Goal: Transaction & Acquisition: Purchase product/service

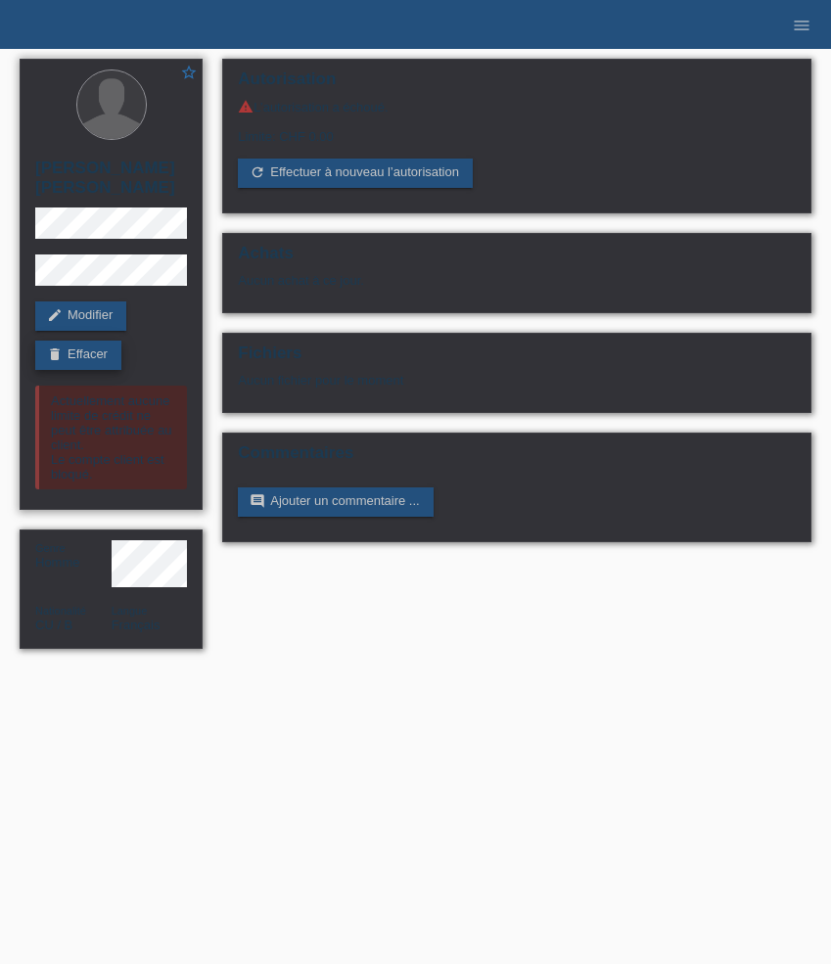
click at [103, 350] on link "delete Effacer" at bounding box center [78, 355] width 86 height 29
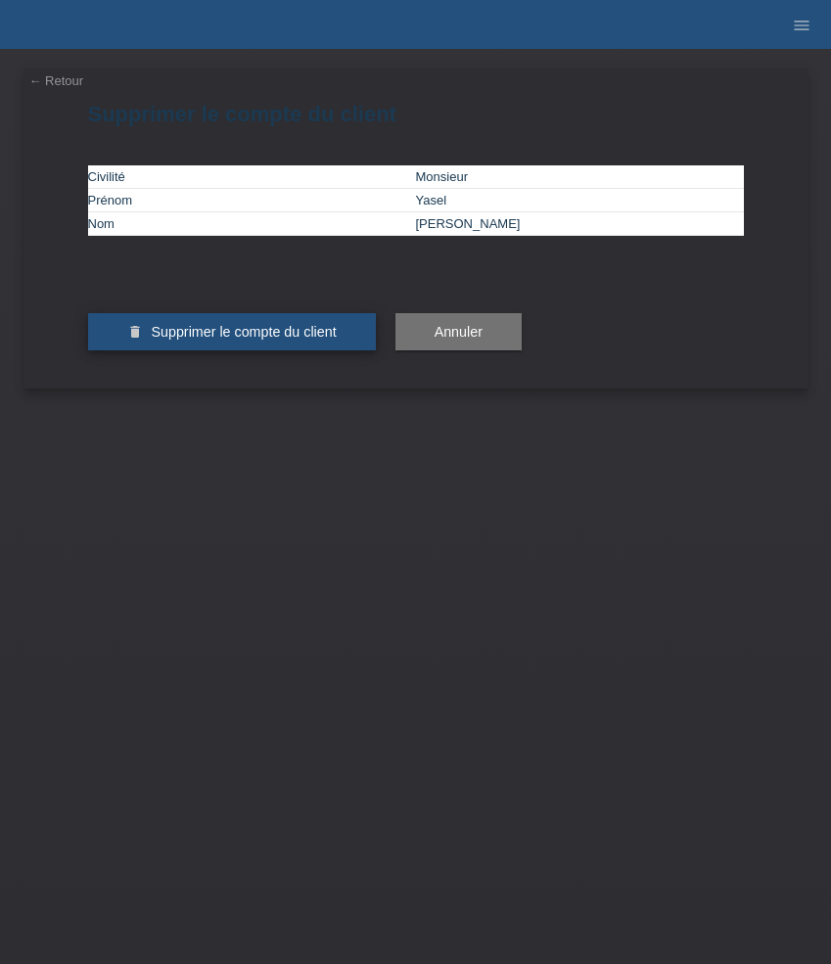
click at [223, 340] on span "Supprimer le compte du client" at bounding box center [243, 332] width 185 height 16
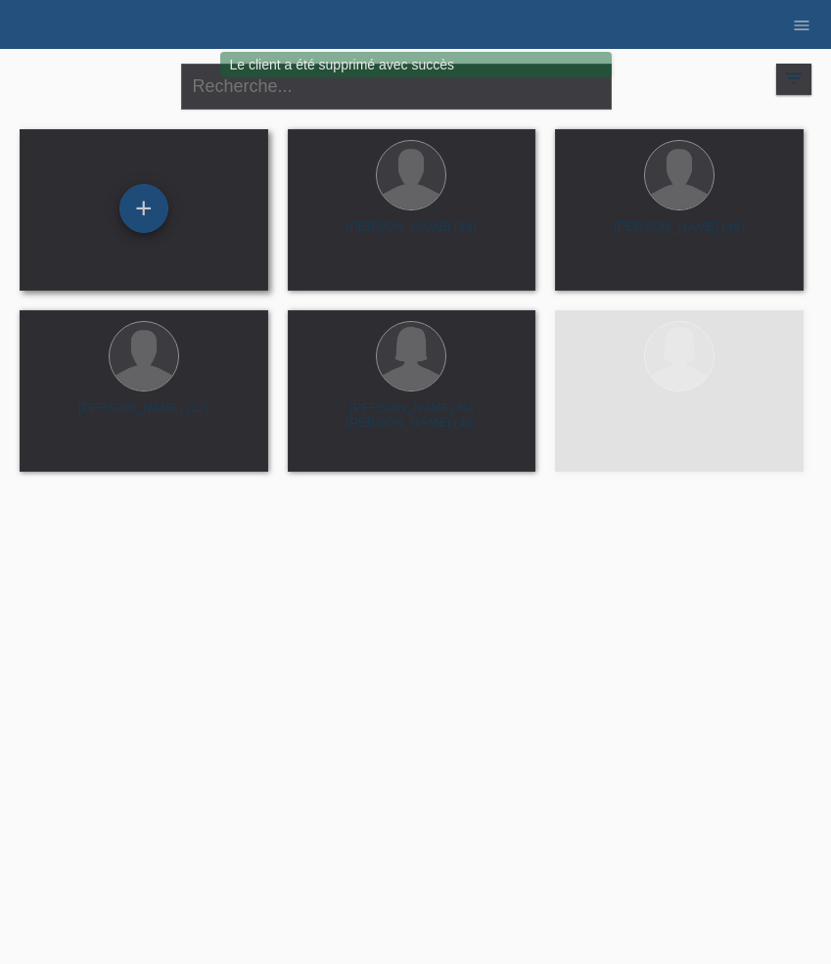
click at [146, 206] on div "+" at bounding box center [143, 208] width 49 height 49
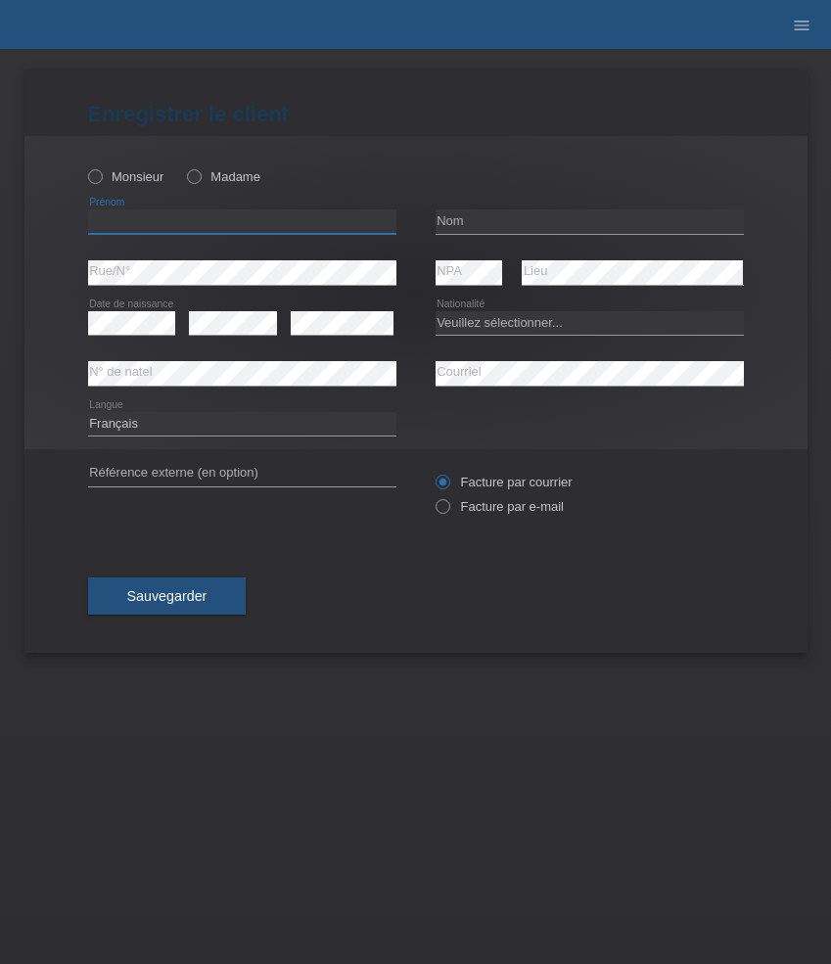
click at [172, 227] on input "text" at bounding box center [242, 221] width 308 height 24
paste input "Okan"
type input "Okan"
click at [139, 160] on div "Monsieur Madame" at bounding box center [242, 177] width 308 height 40
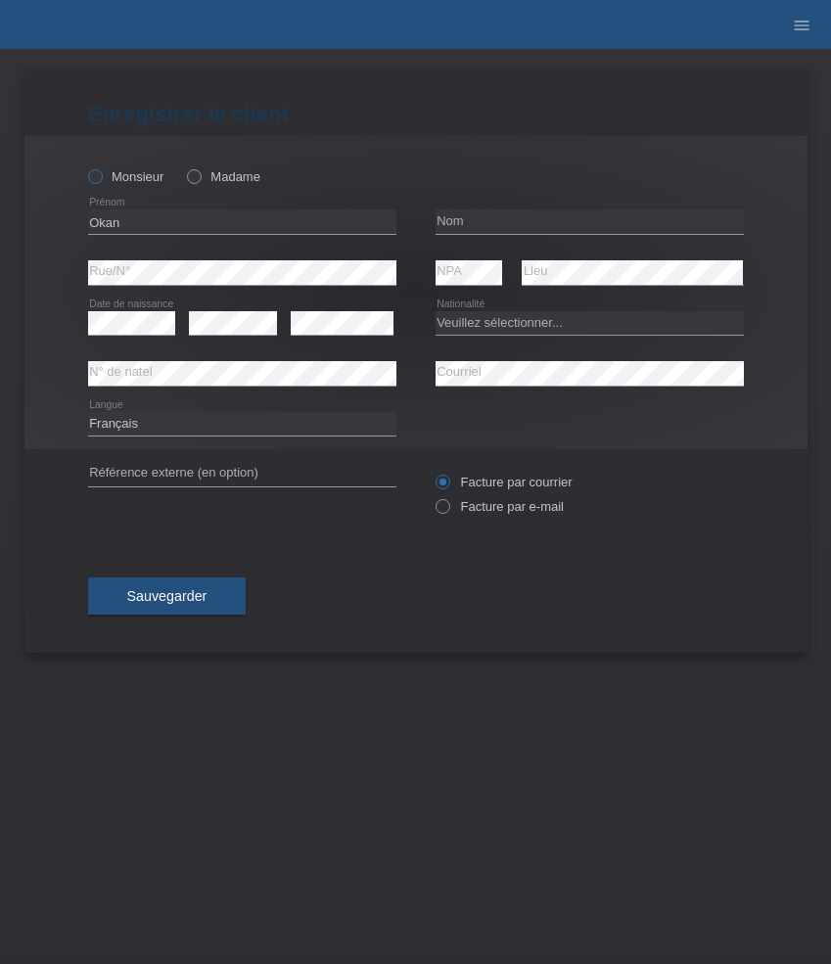
click at [139, 181] on label "Monsieur" at bounding box center [126, 176] width 76 height 15
click at [101, 181] on input "Monsieur" at bounding box center [94, 175] width 13 height 13
radio input "true"
click at [482, 216] on input "text" at bounding box center [590, 221] width 308 height 24
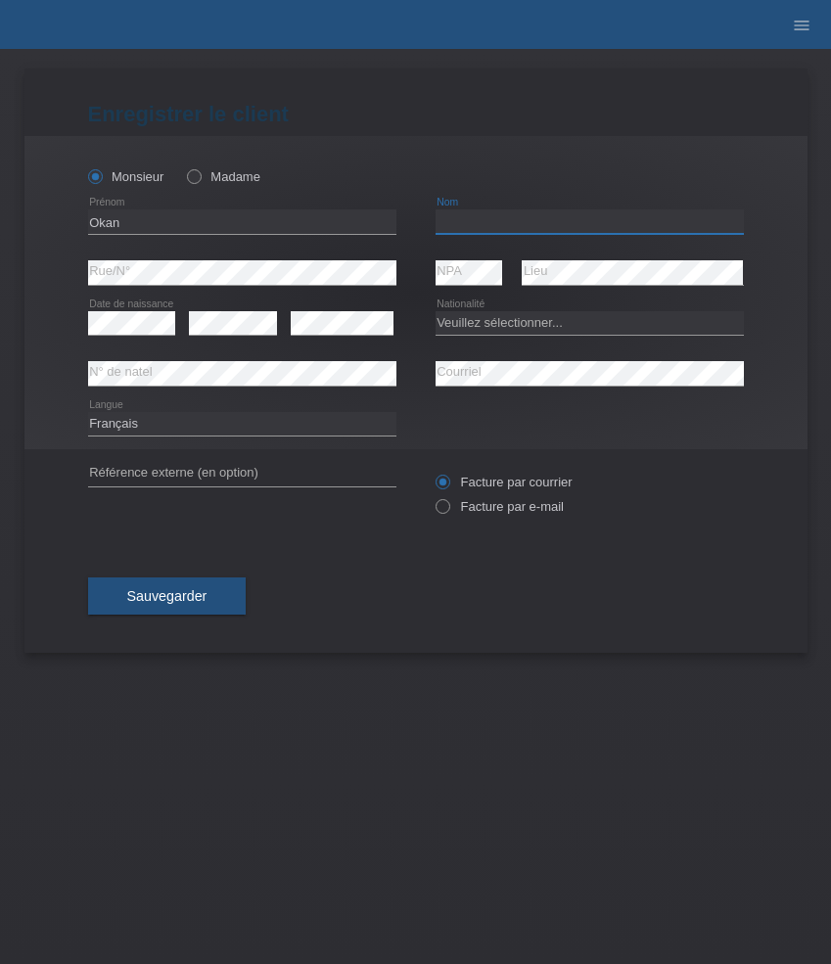
paste input "Yilmaz"
type input "Yilmaz"
click at [535, 330] on select "Veuillez sélectionner... Suisse Allemagne Autriche Liechtenstein ------------ A…" at bounding box center [590, 322] width 308 height 23
select select "CH"
click at [436, 311] on select "Veuillez sélectionner... Suisse Allemagne Autriche Liechtenstein ------------ A…" at bounding box center [590, 322] width 308 height 23
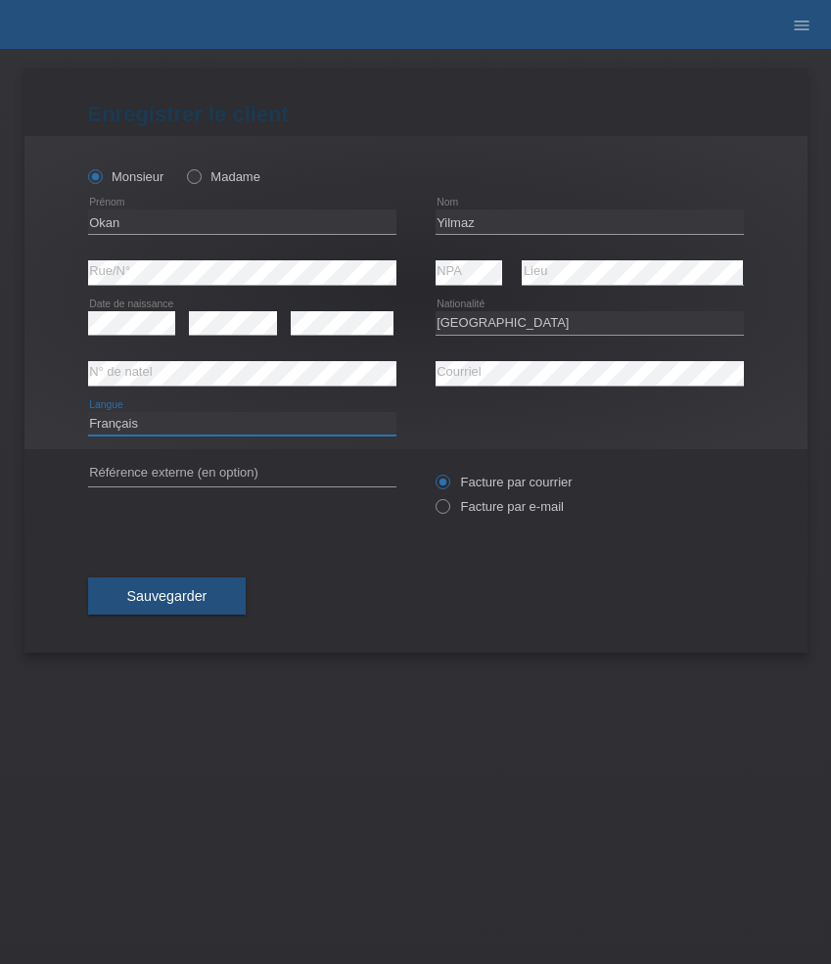
click at [328, 427] on select "Deutsch Français Italiano English" at bounding box center [242, 423] width 308 height 23
click at [88, 412] on select "Deutsch Français Italiano English" at bounding box center [242, 423] width 308 height 23
click at [310, 421] on select "Deutsch Français Italiano English" at bounding box center [242, 423] width 308 height 23
select select "de"
click at [88, 412] on select "Deutsch Français Italiano English" at bounding box center [242, 423] width 308 height 23
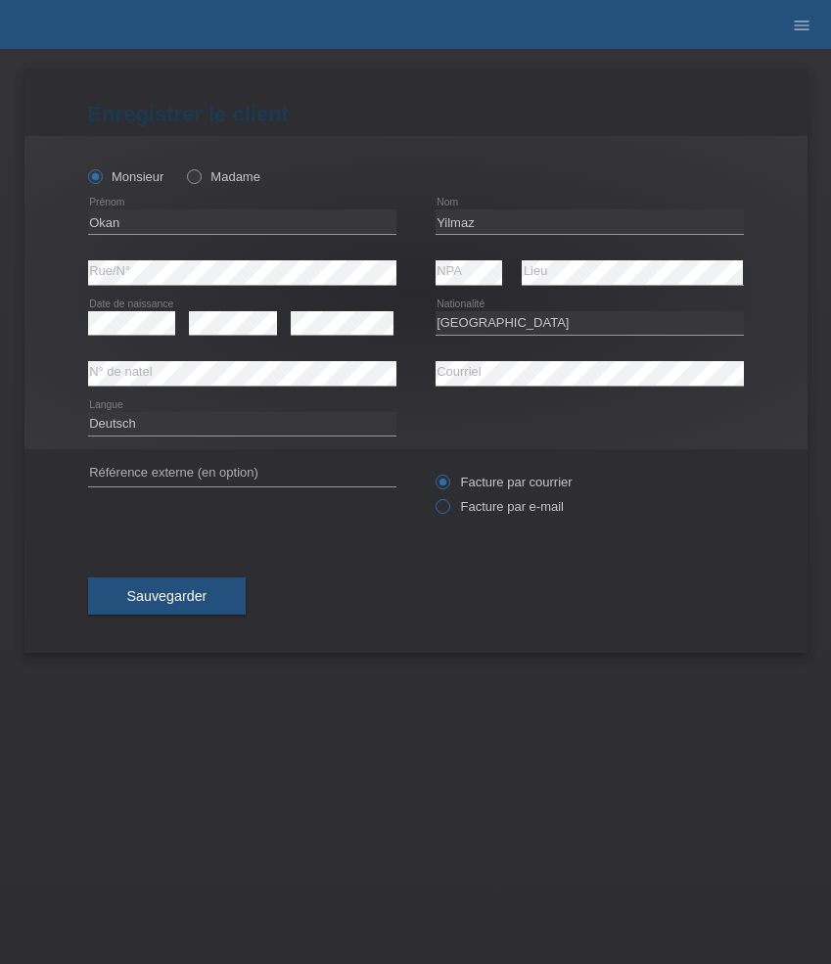
click at [505, 505] on label "Facture par e-mail" at bounding box center [500, 506] width 128 height 15
click at [448, 505] on input "Facture par e-mail" at bounding box center [442, 511] width 13 height 24
radio input "true"
click at [170, 593] on span "Sauvegarder" at bounding box center [167, 596] width 80 height 16
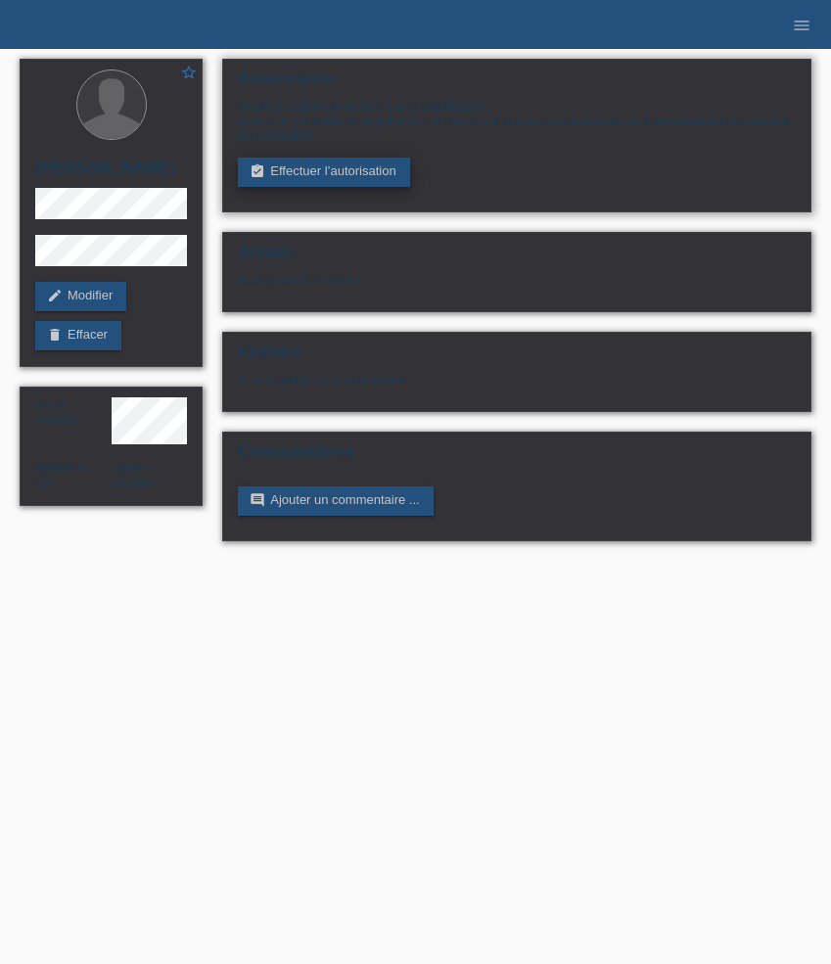
click at [307, 174] on link "assignment_turned_in Effectuer l’autorisation" at bounding box center [323, 172] width 171 height 29
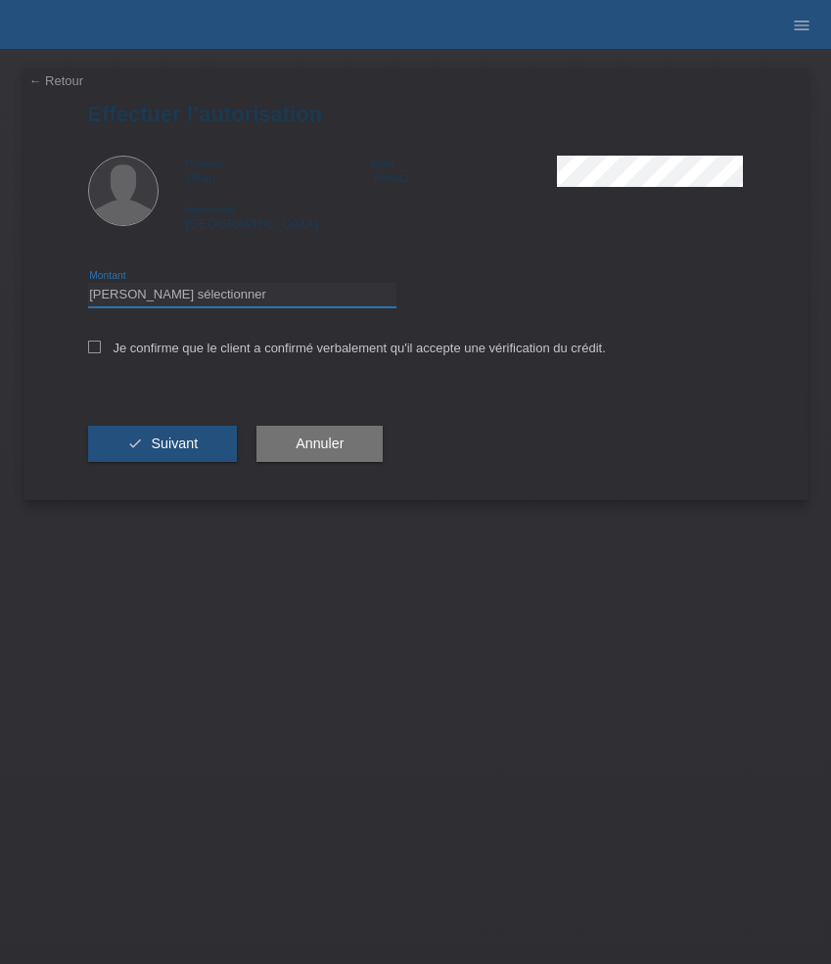
click at [220, 301] on select "Veuillez sélectionner CHF 1.00 - CHF 499.00 CHF 500.00 - CHF 1'999.00 CHF 2'000…" at bounding box center [242, 294] width 308 height 23
select select "3"
click at [88, 286] on select "Veuillez sélectionner CHF 1.00 - CHF 499.00 CHF 500.00 - CHF 1'999.00 CHF 2'000…" at bounding box center [242, 294] width 308 height 23
click at [183, 346] on label "Je confirme que le client a confirmé verbalement qu'il accepte une vérification…" at bounding box center [347, 348] width 518 height 15
click at [101, 346] on input "Je confirme que le client a confirmé verbalement qu'il accepte une vérification…" at bounding box center [94, 347] width 13 height 13
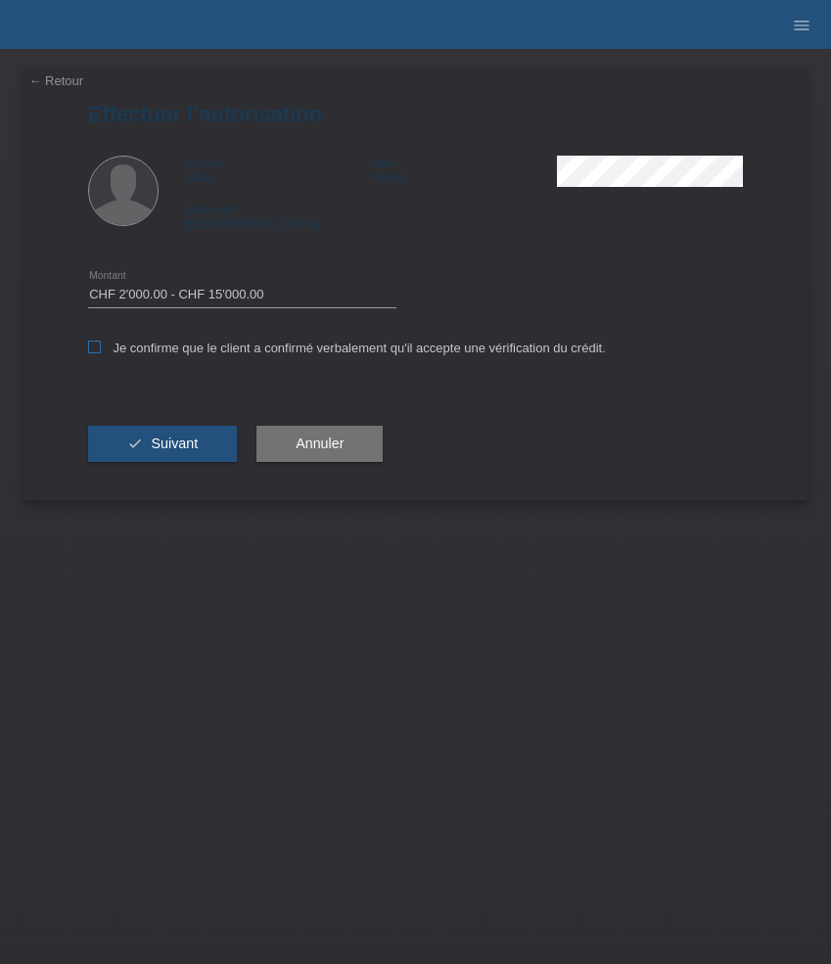
checkbox input "true"
click at [184, 439] on button "check Suivant" at bounding box center [163, 444] width 150 height 37
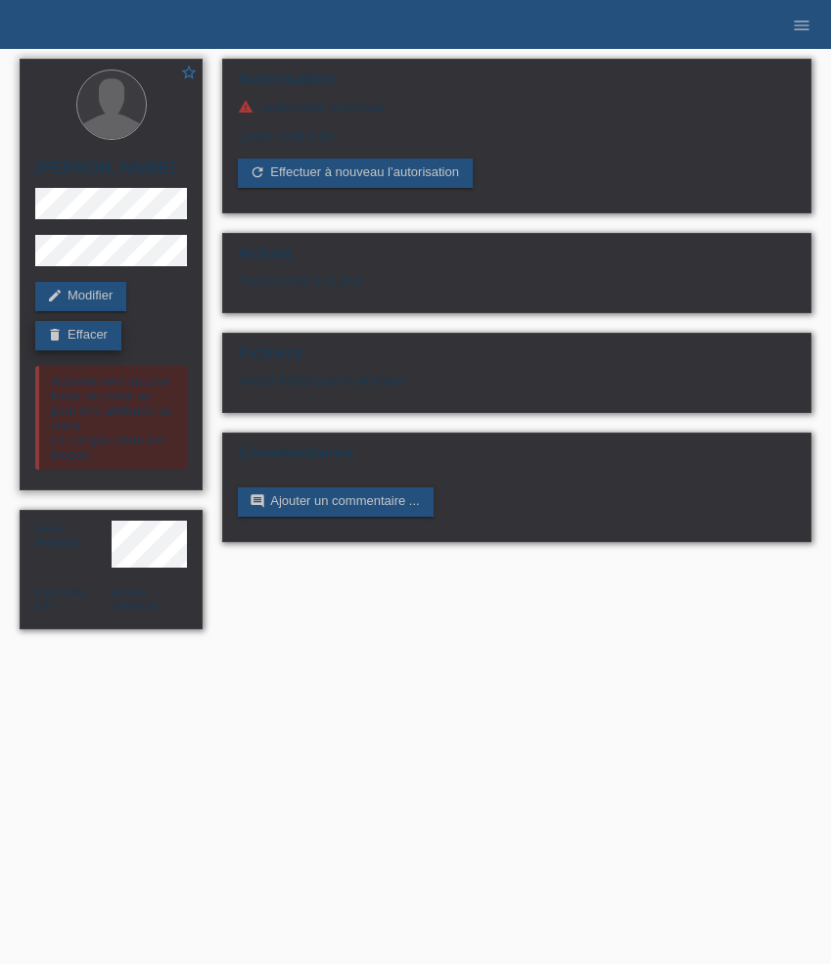
click at [97, 340] on link "delete Effacer" at bounding box center [78, 335] width 86 height 29
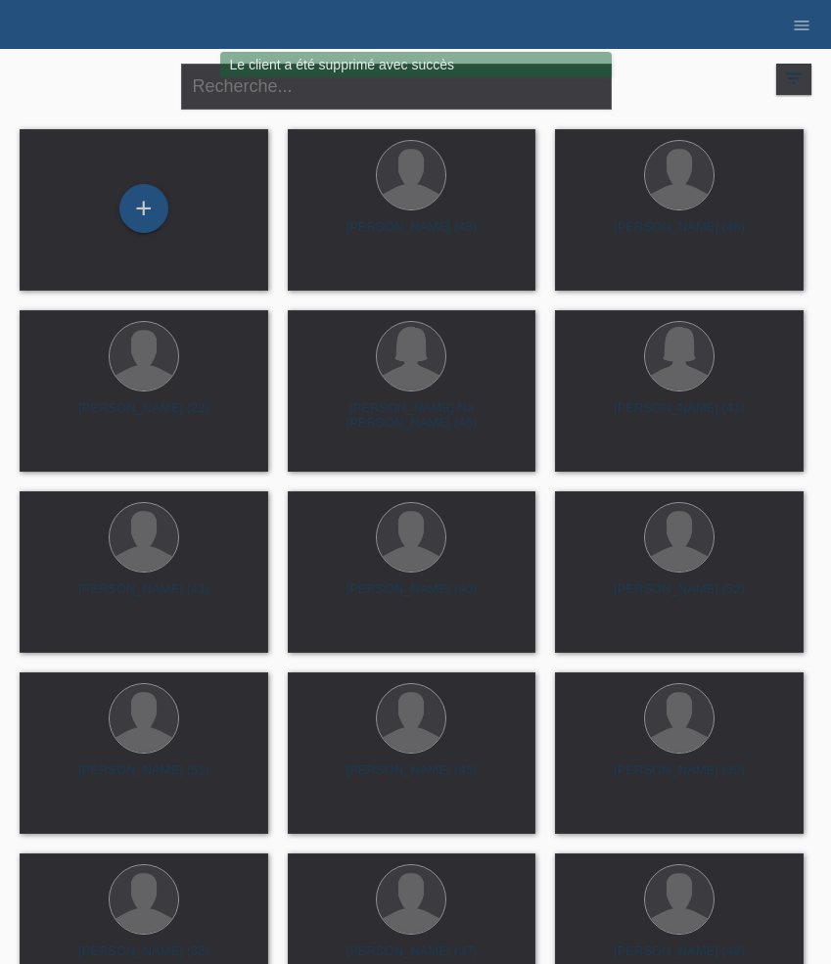
click at [667, 86] on div "close filter_list view_module Afficher tous les clients star Afficher les clien…" at bounding box center [415, 84] width 811 height 70
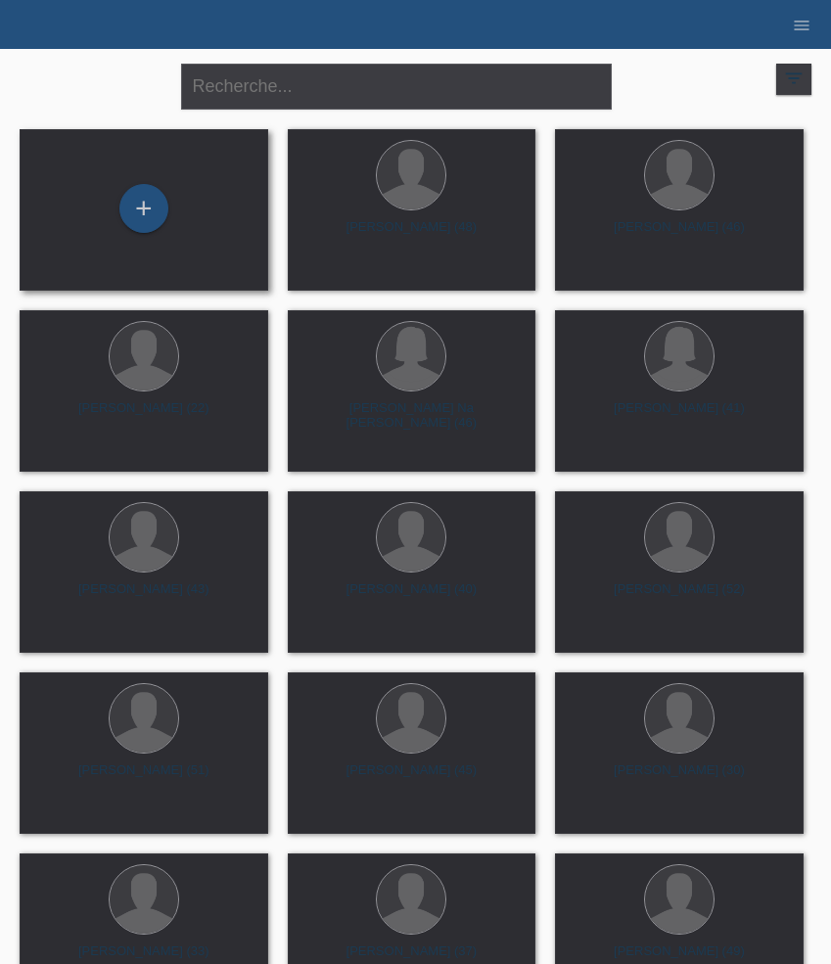
click at [159, 228] on div "+" at bounding box center [143, 210] width 217 height 52
click at [150, 218] on div "+" at bounding box center [143, 208] width 49 height 49
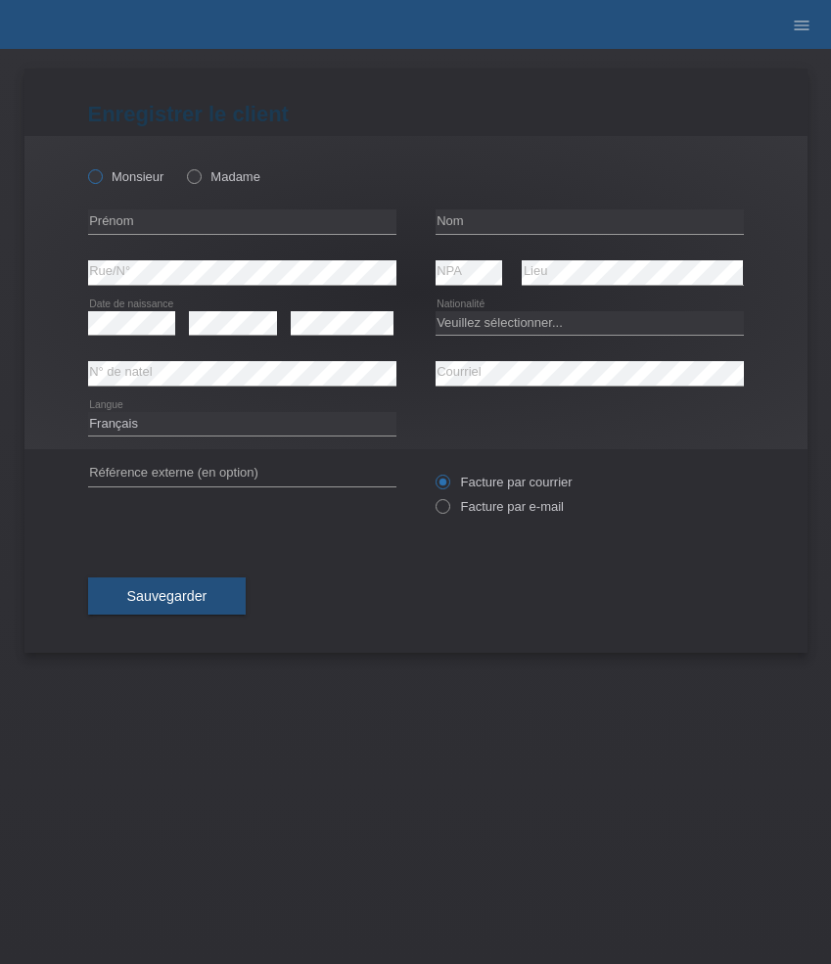
click at [84, 166] on icon at bounding box center [84, 166] width 0 height 0
click at [101, 176] on input "Monsieur" at bounding box center [94, 175] width 13 height 13
radio input "true"
click at [804, 28] on icon "menu" at bounding box center [802, 26] width 20 height 20
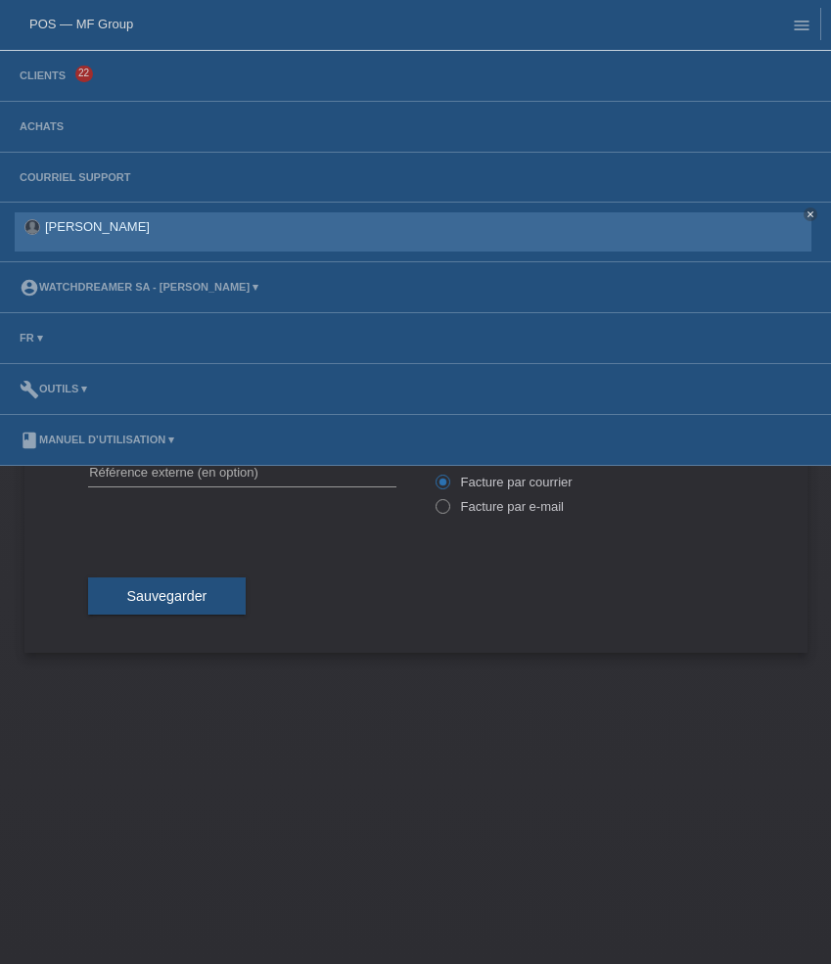
click at [71, 231] on link "[PERSON_NAME]" at bounding box center [97, 226] width 105 height 15
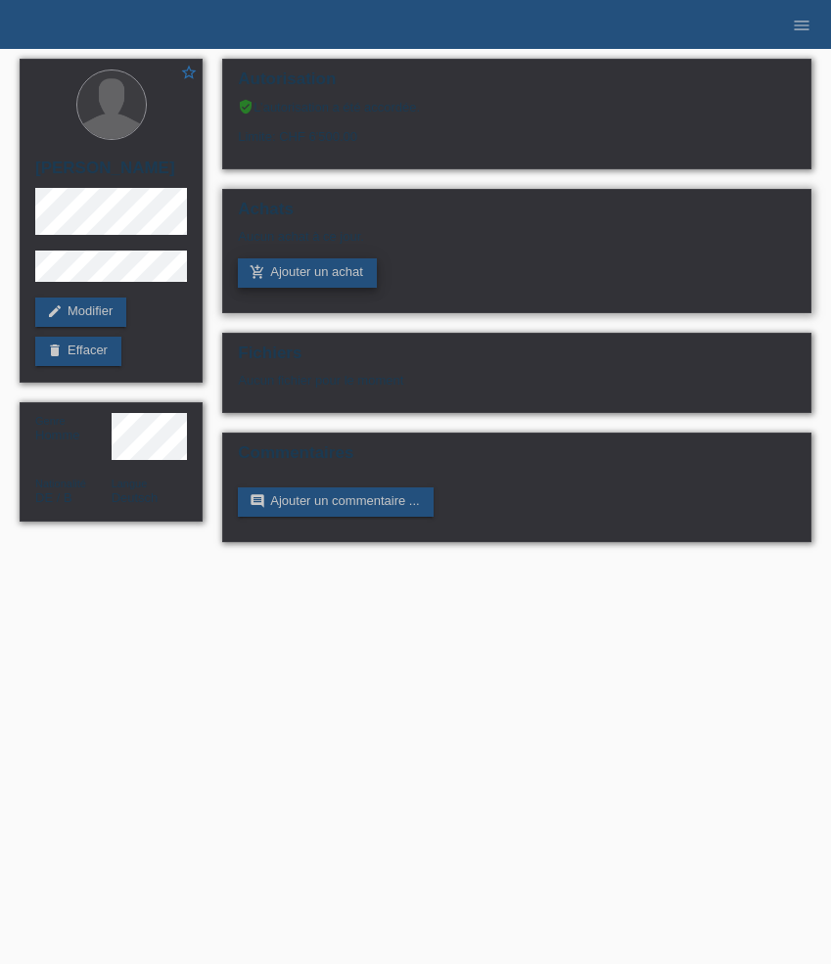
click at [288, 269] on link "add_shopping_cart Ajouter un achat" at bounding box center [307, 272] width 139 height 29
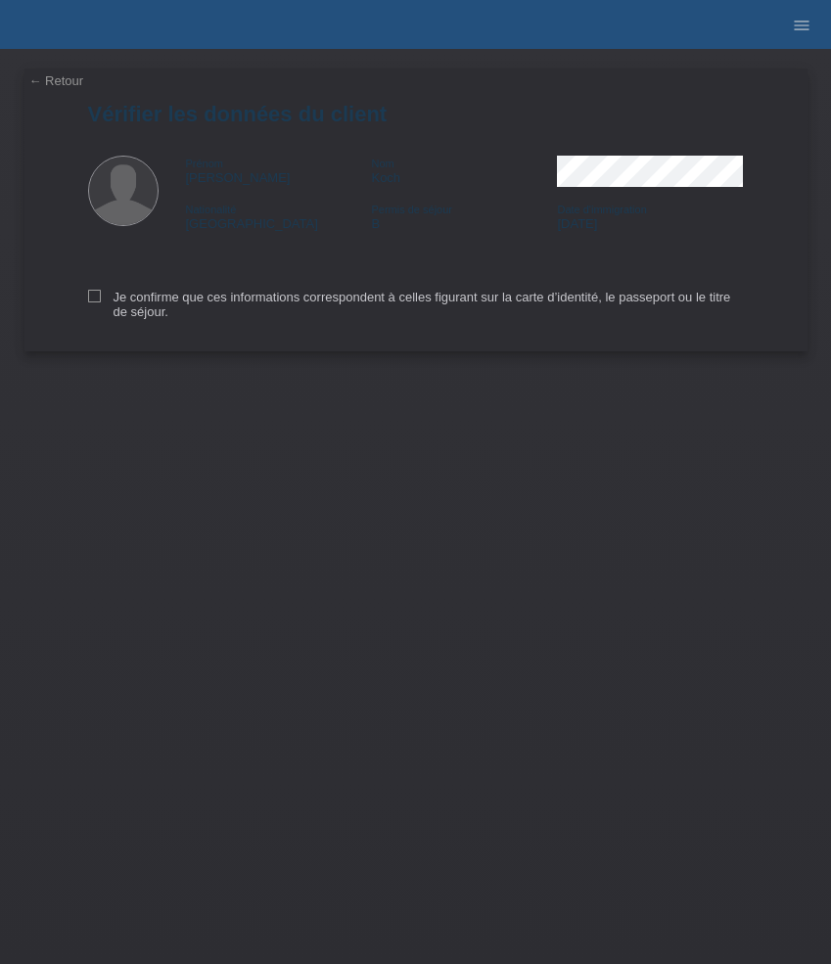
click at [103, 290] on div "Je confirme que ces informations correspondent à celles figurant sur la carte d…" at bounding box center [416, 301] width 656 height 101
click at [93, 295] on icon at bounding box center [94, 296] width 13 height 13
click at [93, 295] on input "Je confirme que ces informations correspondent à celles figurant sur la carte d…" at bounding box center [94, 296] width 13 height 13
checkbox input "true"
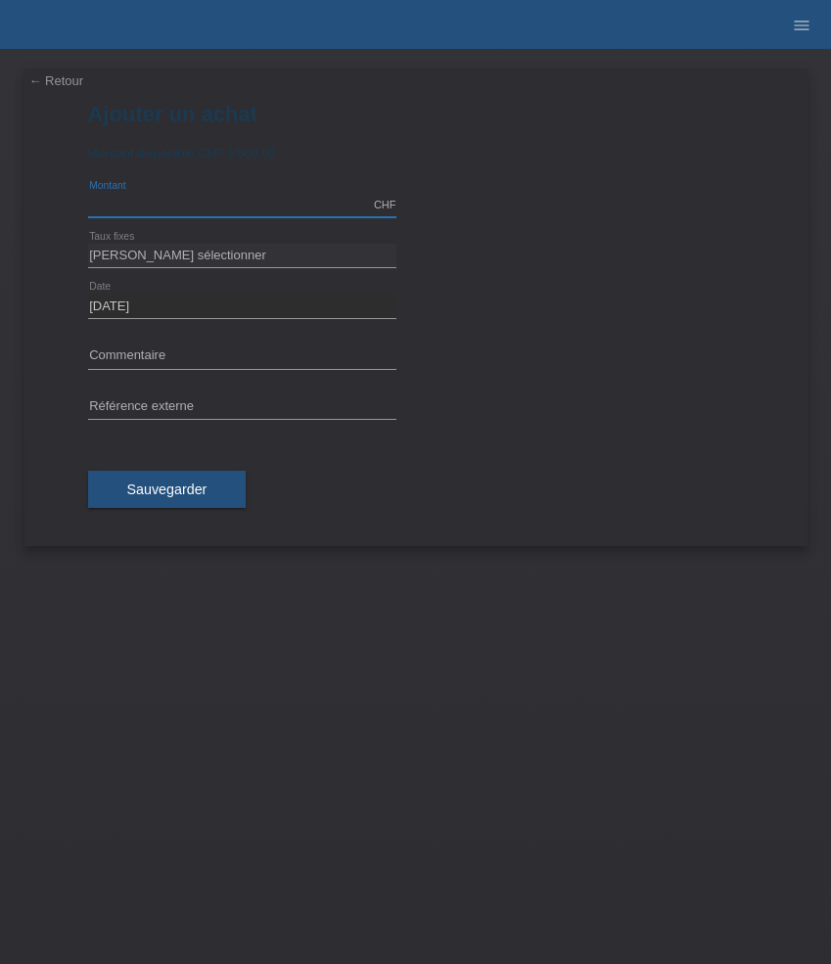
click at [162, 206] on input "text" at bounding box center [242, 205] width 308 height 24
type input "6400.00"
click at [178, 259] on select "Veuillez sélectionner 6 versements 12 versements 24 versements 36 versements 48…" at bounding box center [242, 255] width 308 height 23
select select "626"
click at [88, 244] on select "Veuillez sélectionner 6 versements 12 versements 24 versements 36 versements 48…" at bounding box center [242, 255] width 308 height 23
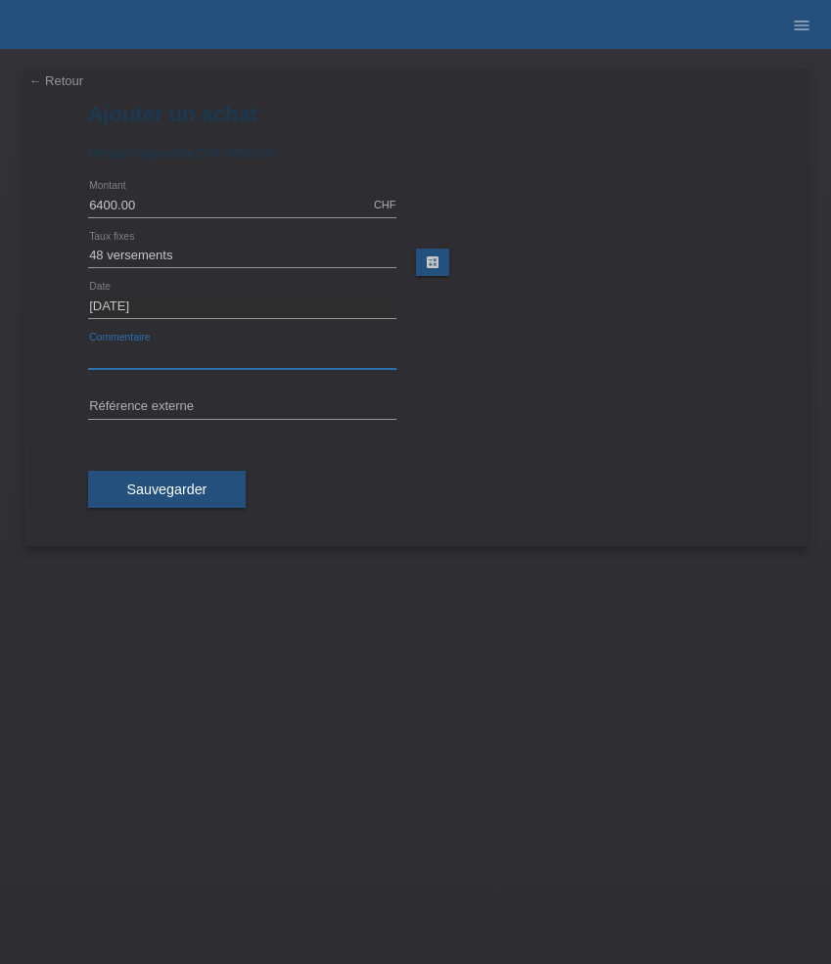
click at [136, 346] on input "text" at bounding box center [242, 357] width 308 height 24
paste input "Omega Seamaster Planet Ocean 600M - 43.5mm 215.33.44.21.03.001"
type input "Omega Seamaster Planet Ocean 600M - 43.5mm 215.33.44.21.03.001"
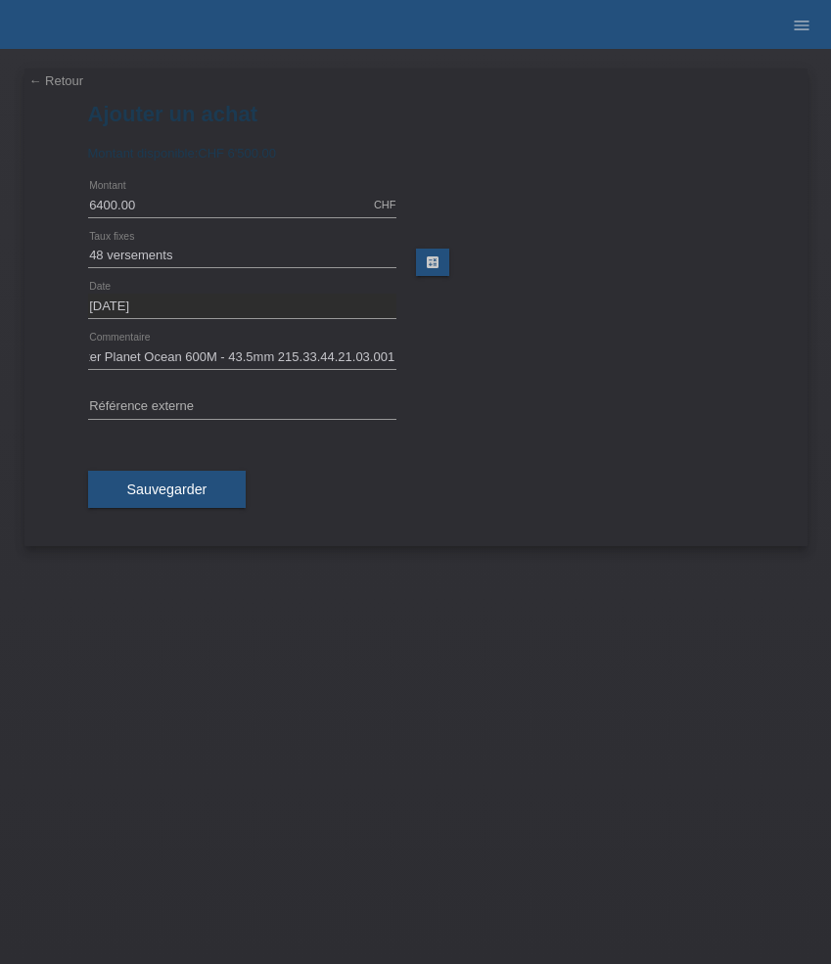
scroll to position [0, 0]
click at [203, 400] on input "text" at bounding box center [242, 407] width 308 height 24
paste input "535329"
type input "535329"
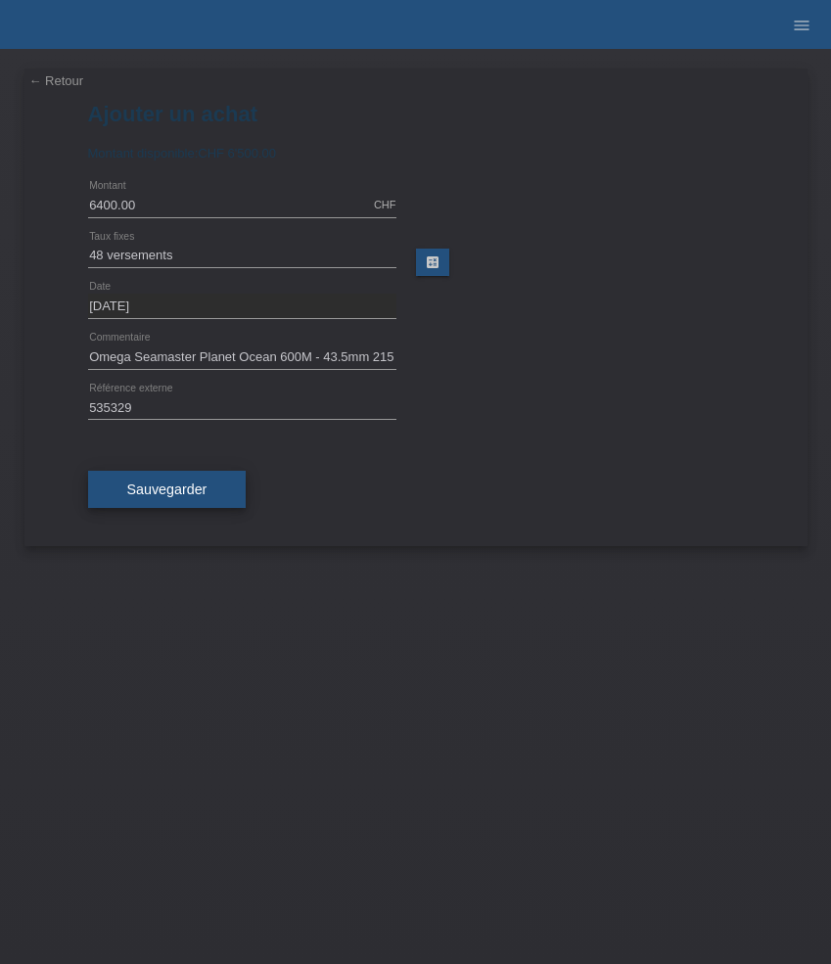
click at [189, 482] on button "Sauvegarder" at bounding box center [167, 489] width 159 height 37
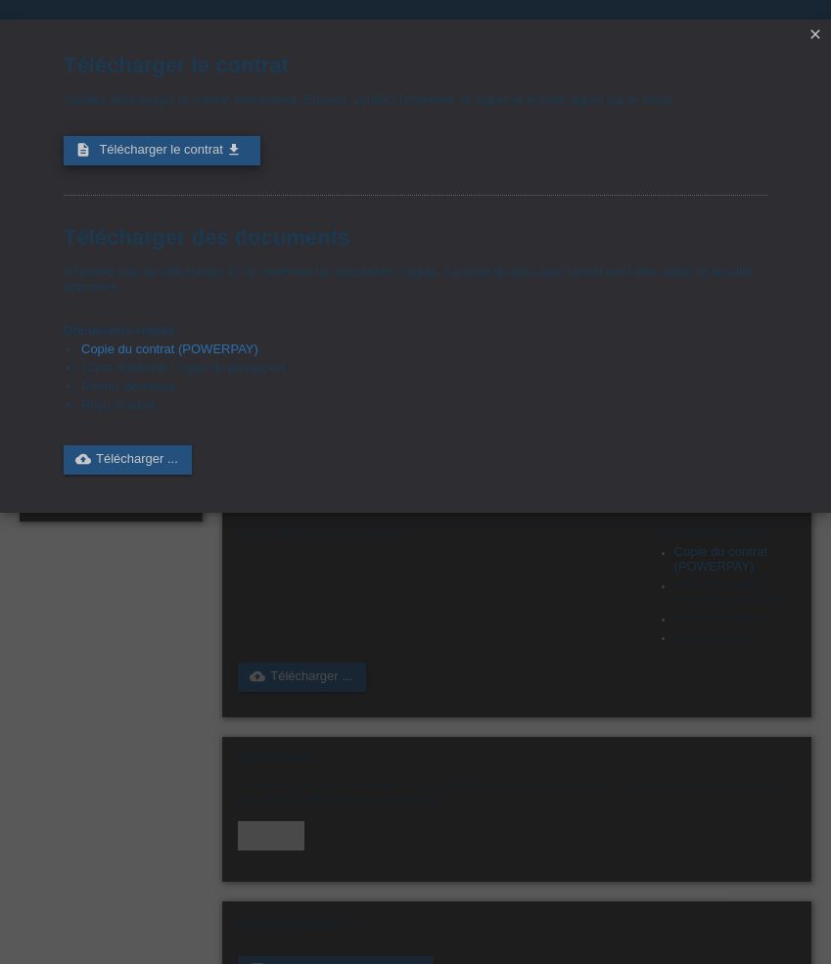
click at [217, 157] on span "Télécharger le contrat" at bounding box center [160, 149] width 123 height 15
